Goal: Check status: Check status

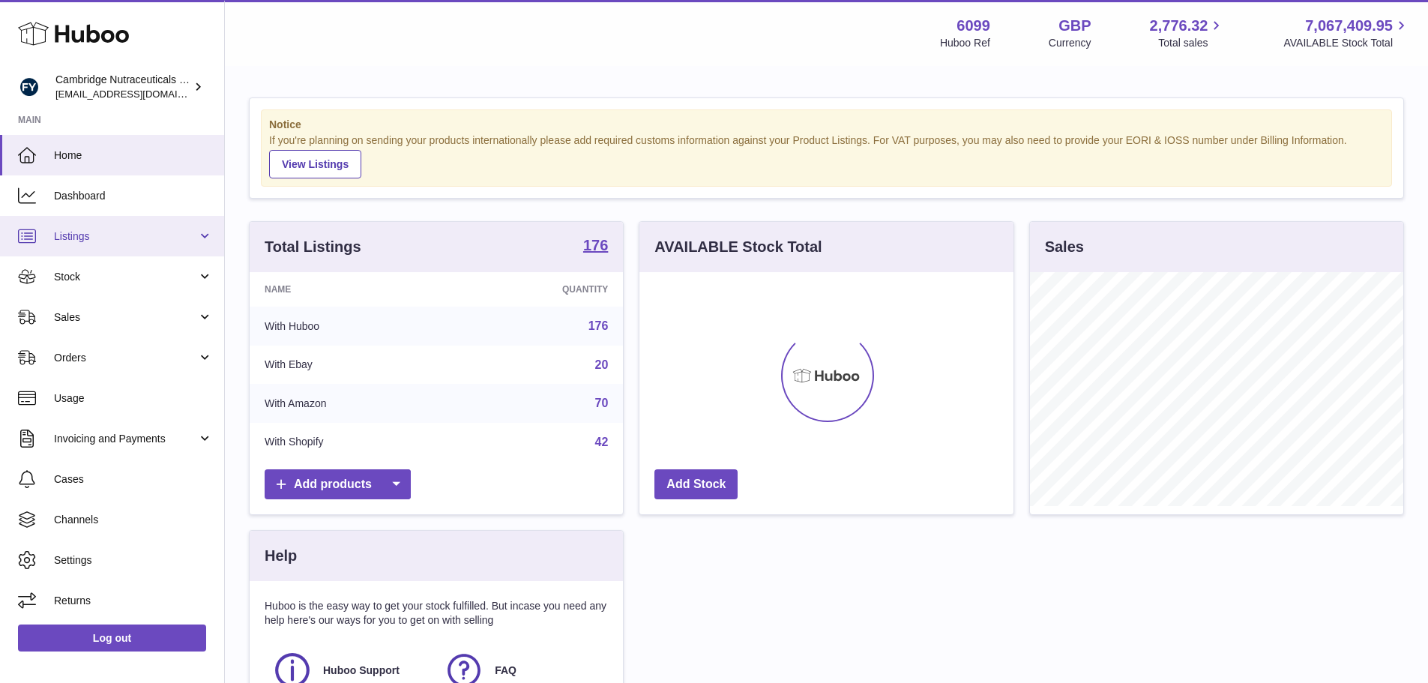
scroll to position [234, 374]
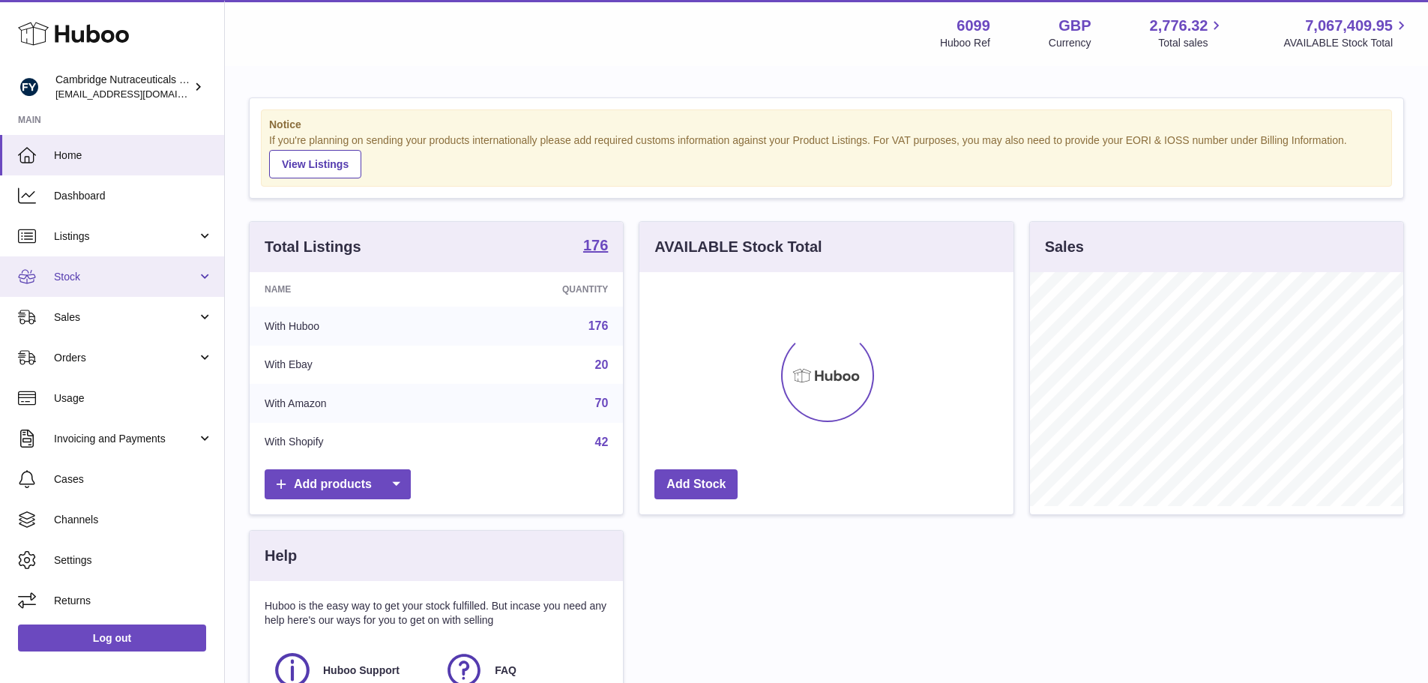
click at [92, 277] on span "Stock" at bounding box center [125, 277] width 143 height 14
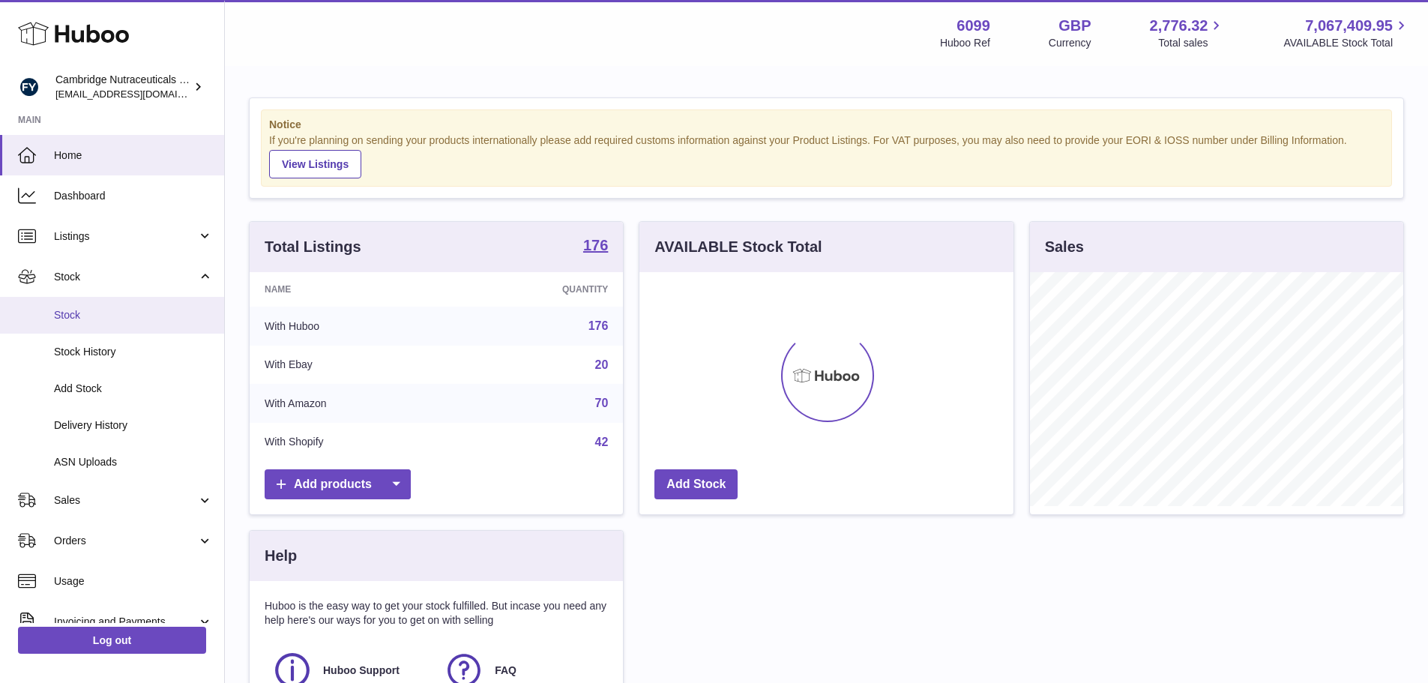
click at [94, 312] on span "Stock" at bounding box center [133, 315] width 159 height 14
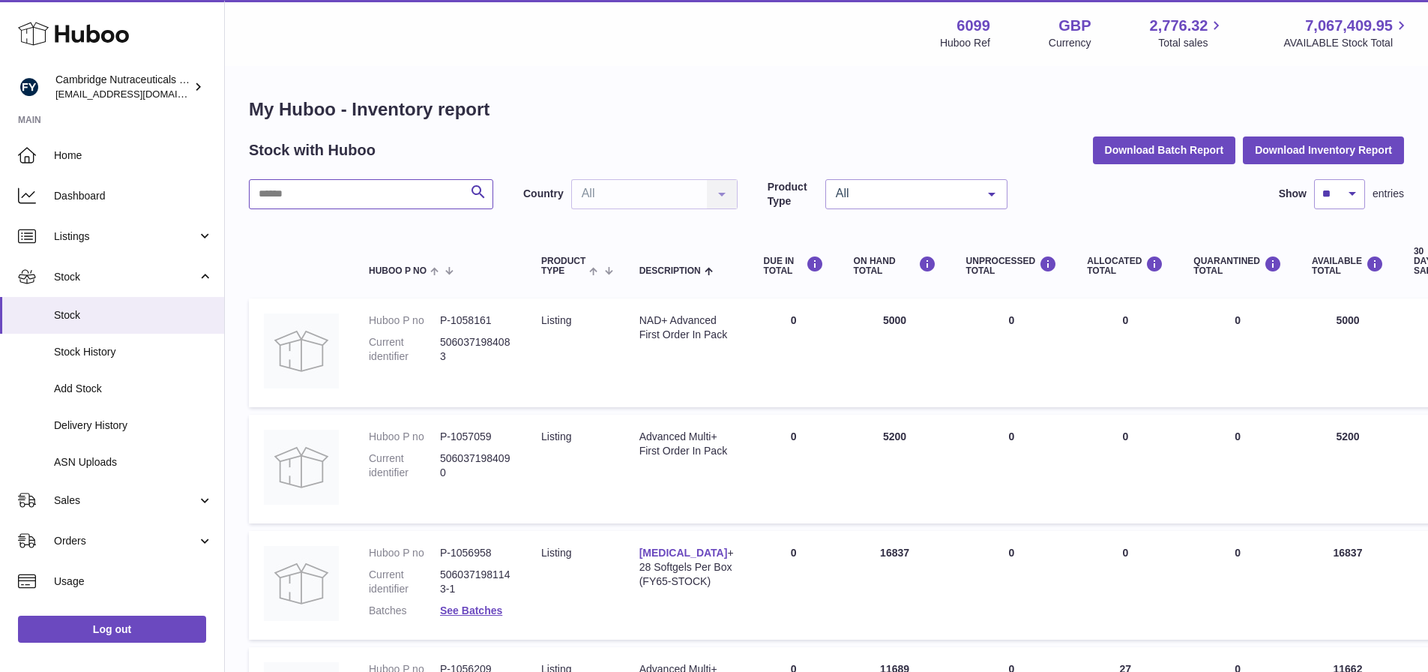
click at [416, 195] on input "text" at bounding box center [371, 194] width 244 height 30
type input "******"
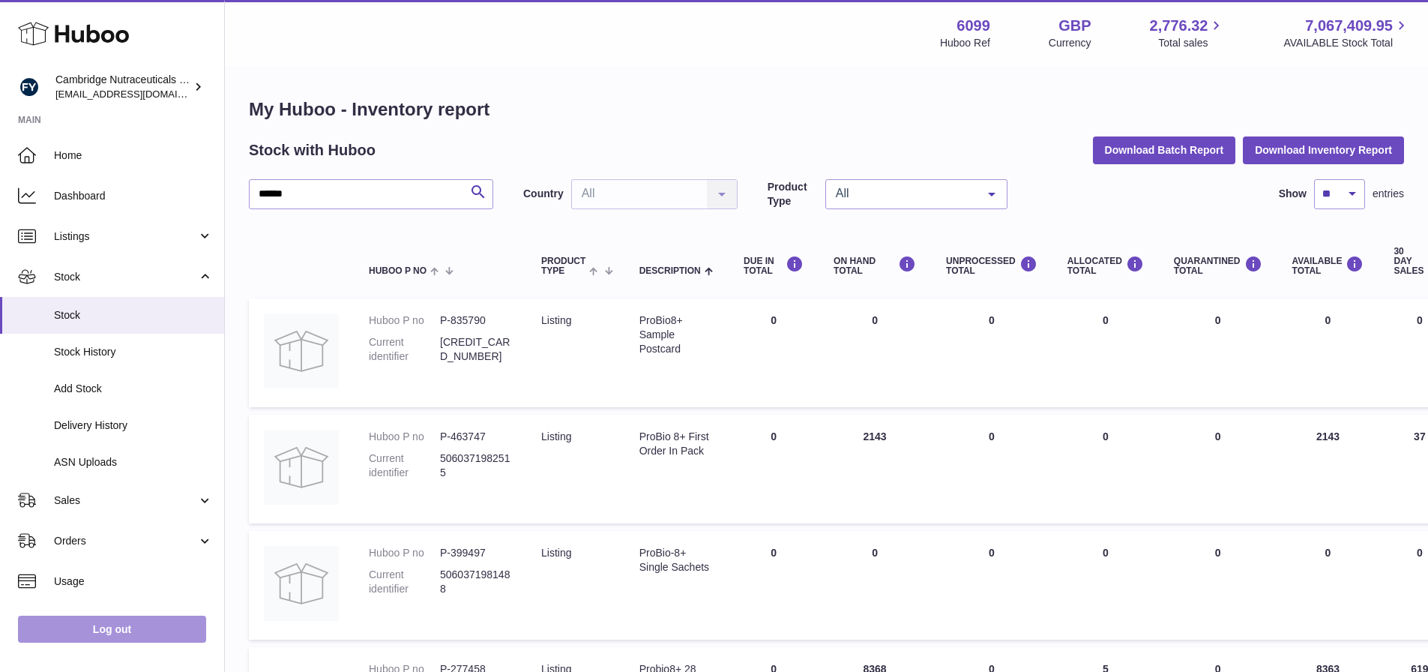
click at [109, 642] on link "Log out" at bounding box center [112, 628] width 188 height 27
